Goal: Find specific page/section: Find specific page/section

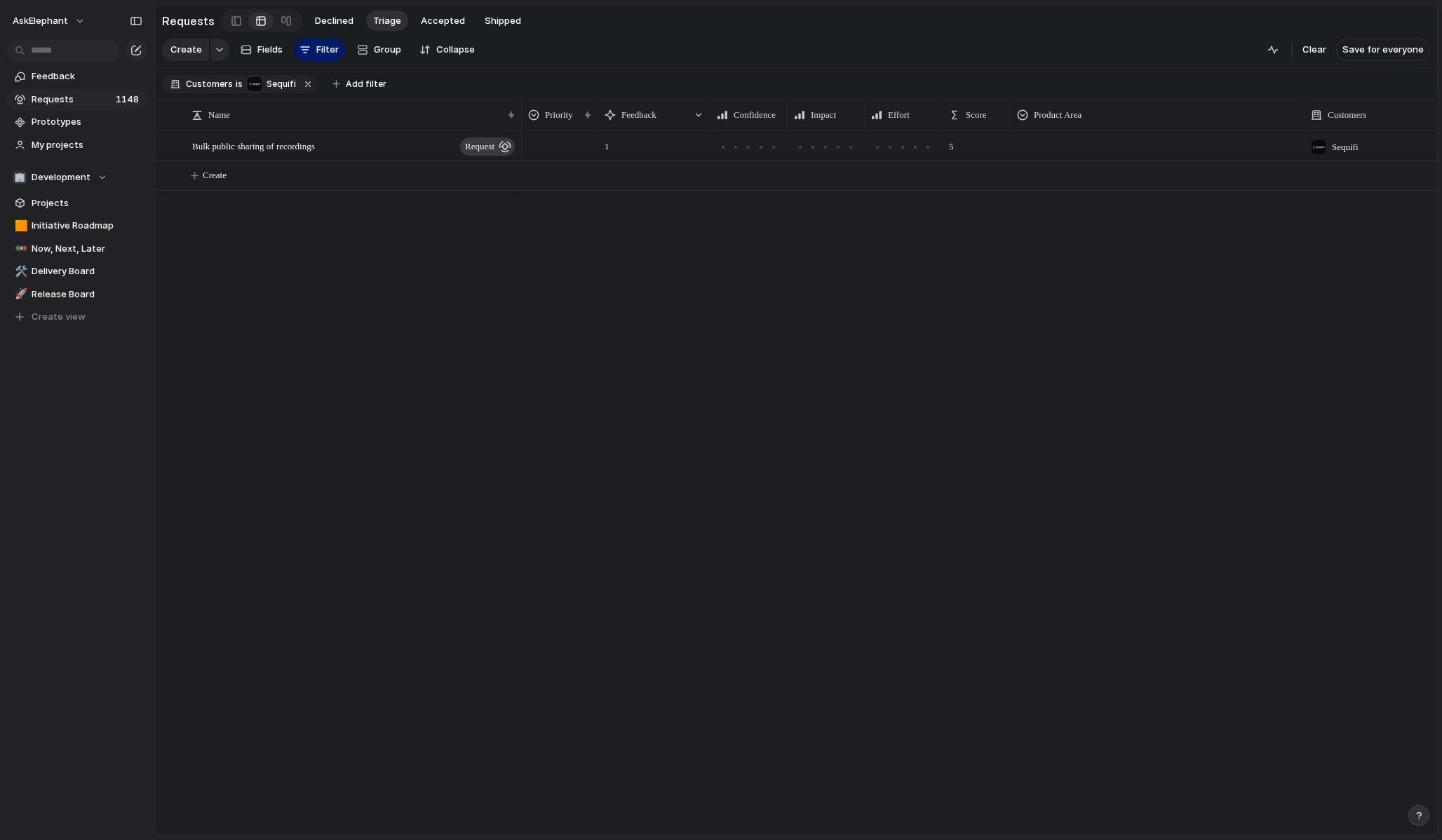
click at [67, 97] on span "Requests" at bounding box center [70, 99] width 80 height 14
click at [80, 103] on span "Requests" at bounding box center [70, 99] width 80 height 14
click at [235, 23] on link at bounding box center [236, 21] width 24 height 23
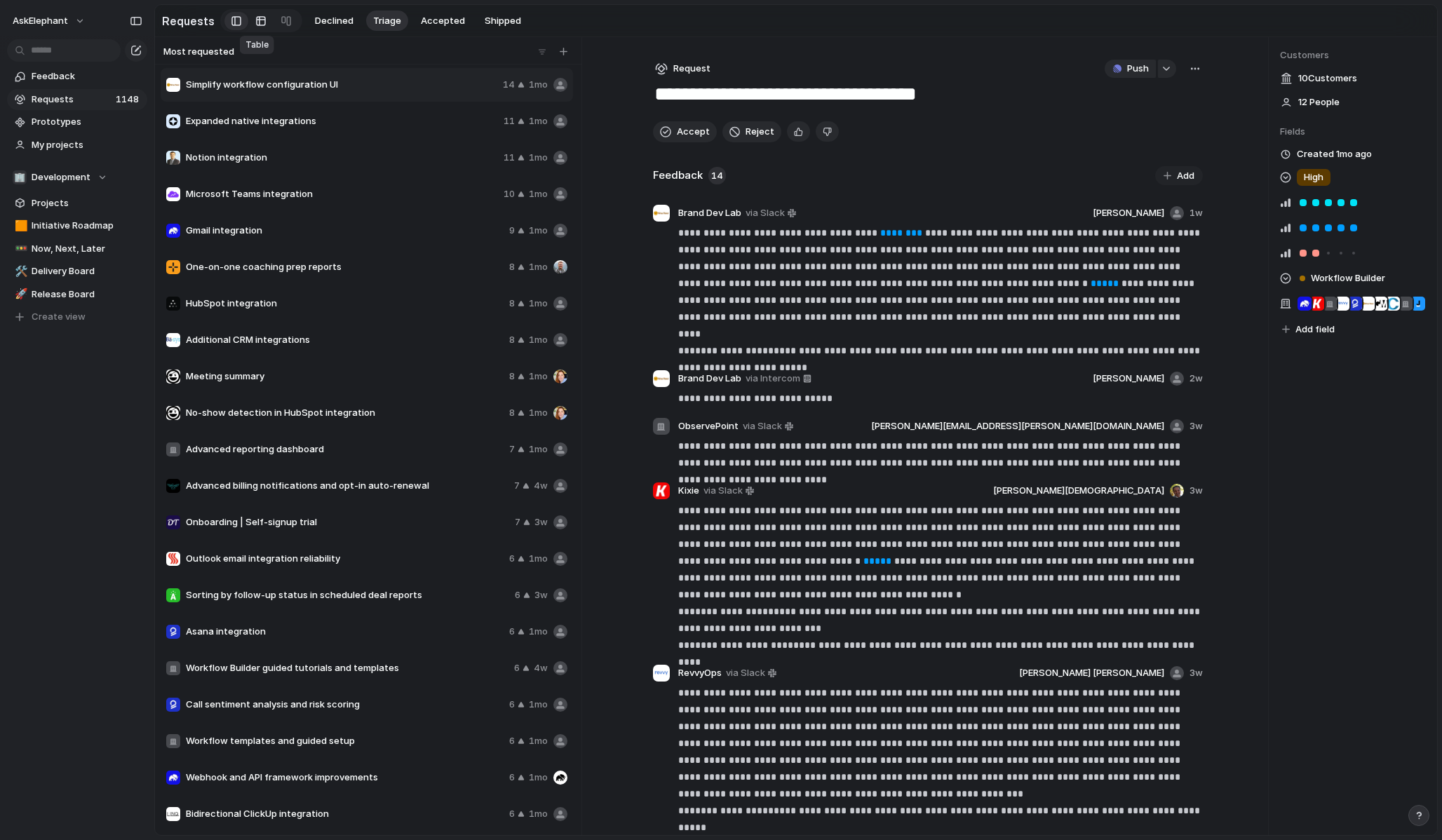
click at [255, 20] on div at bounding box center [261, 21] width 11 height 23
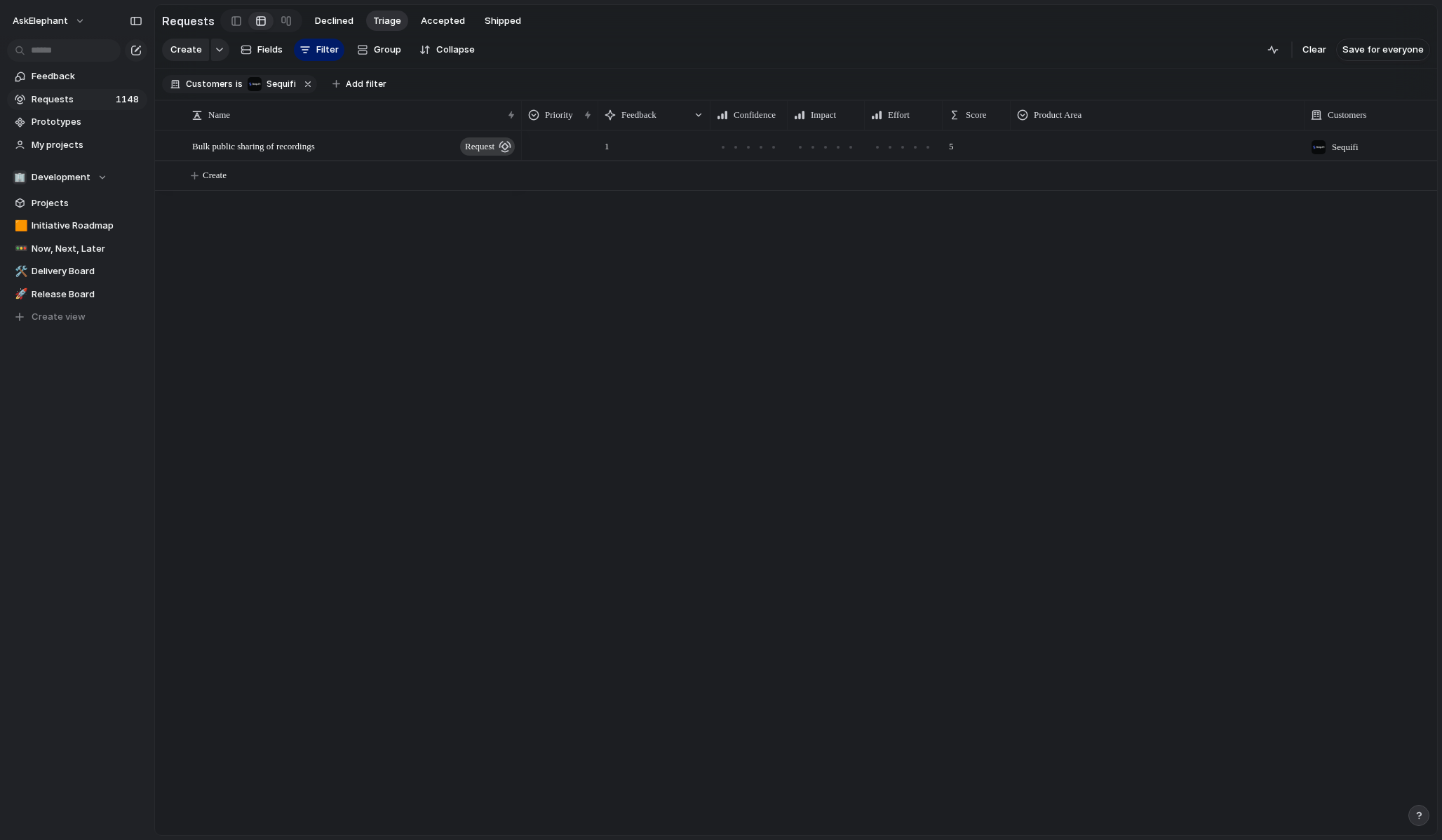
click at [304, 61] on div "Create Fields Filter Group Zoom Collapse" at bounding box center [321, 49] width 319 height 28
click at [300, 88] on button "button" at bounding box center [308, 84] width 18 height 18
